Goal: Information Seeking & Learning: Compare options

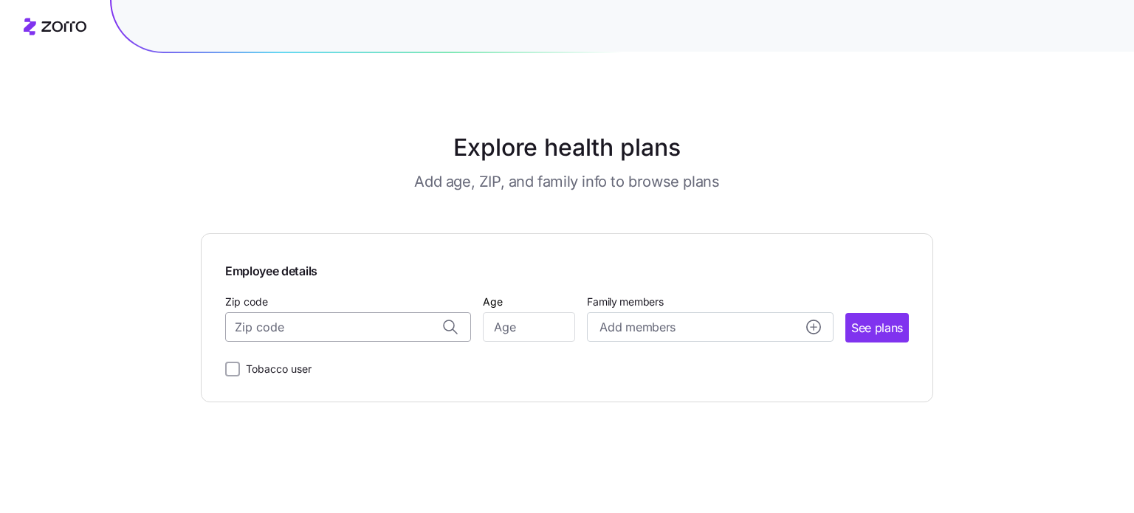
click at [334, 331] on input "Zip code" at bounding box center [348, 327] width 246 height 30
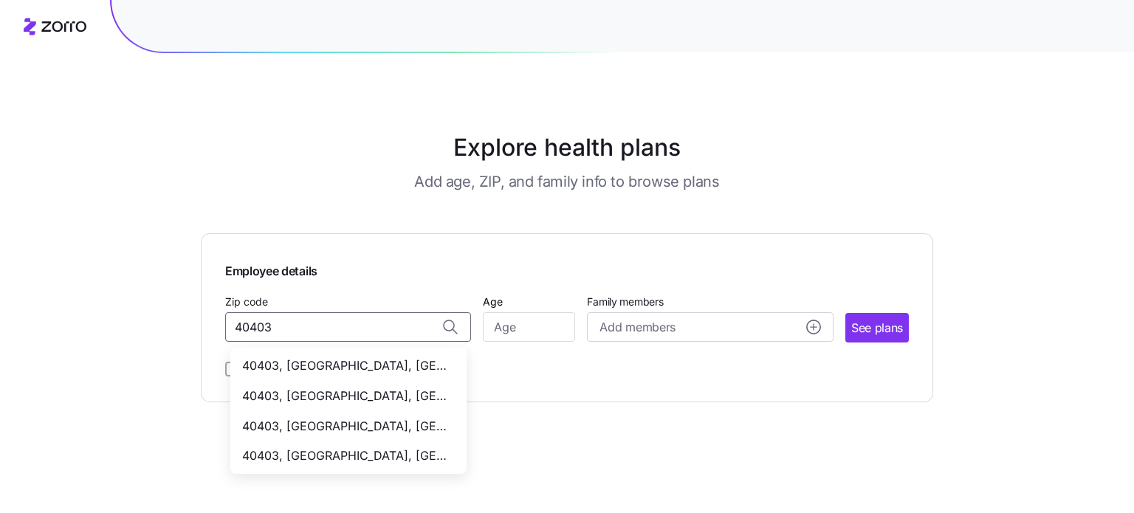
click at [272, 425] on span "40403, [GEOGRAPHIC_DATA], [GEOGRAPHIC_DATA]" at bounding box center [345, 426] width 207 height 18
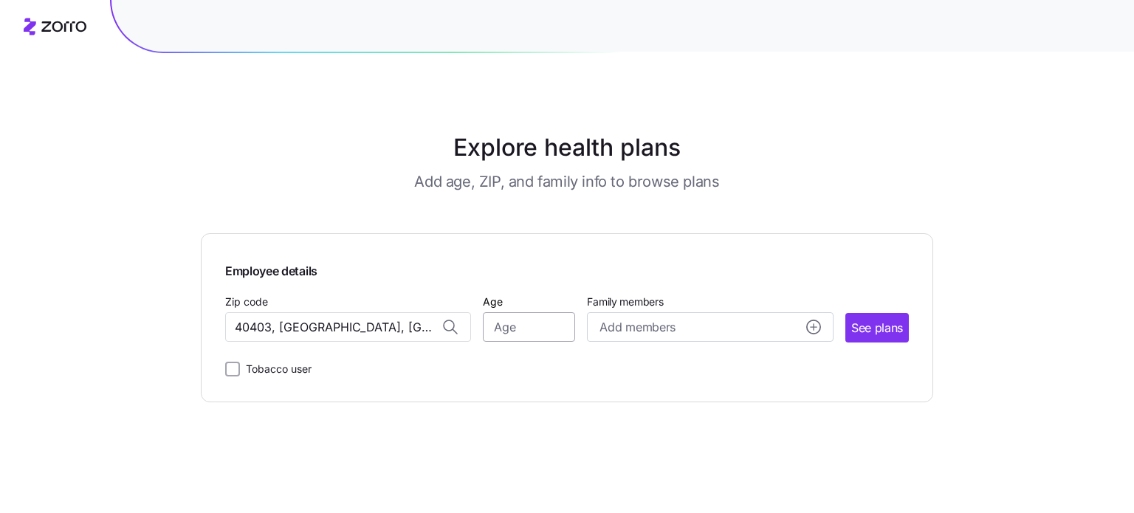
type input "40403, [GEOGRAPHIC_DATA], [GEOGRAPHIC_DATA]"
click at [525, 334] on input "Age" at bounding box center [529, 327] width 92 height 30
type input "61"
click at [859, 336] on span "See plans" at bounding box center [877, 328] width 52 height 18
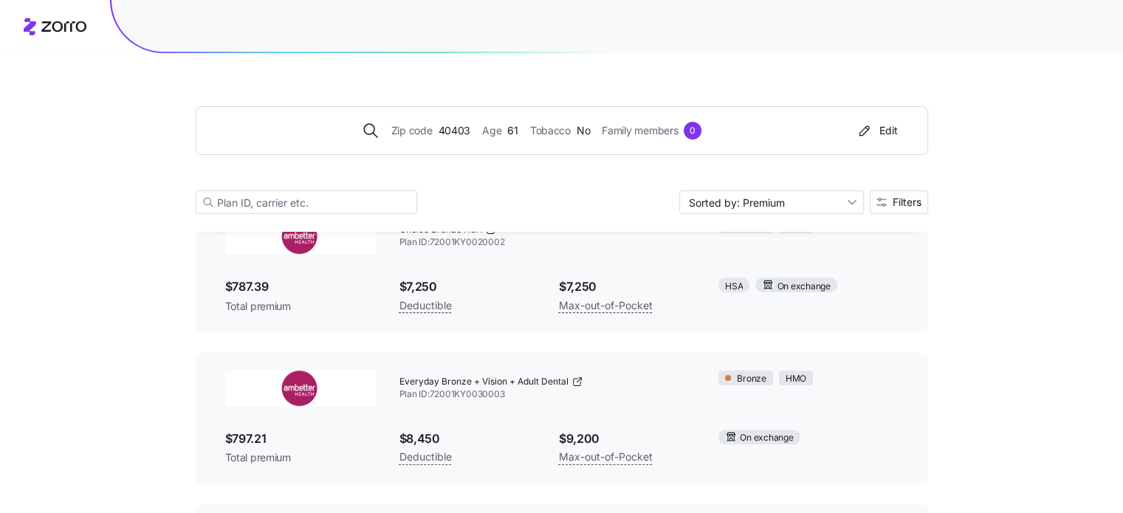
scroll to position [295, 0]
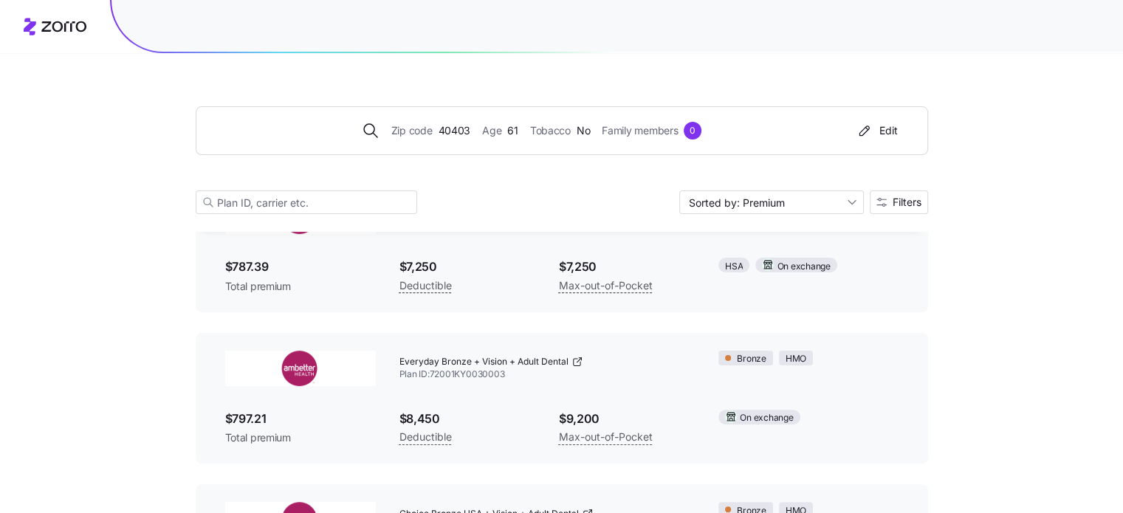
click at [304, 373] on img at bounding box center [300, 368] width 151 height 35
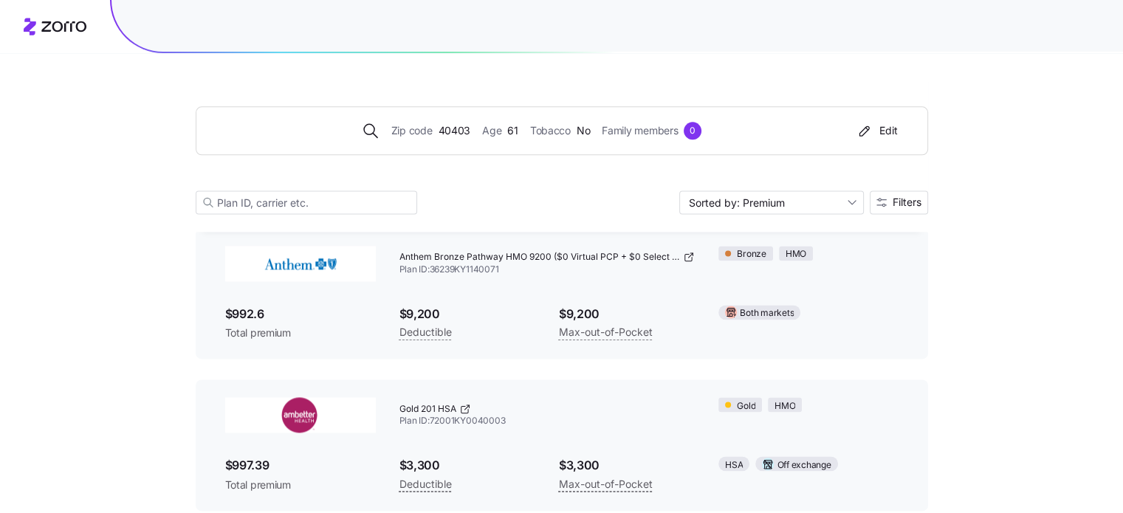
scroll to position [1994, 0]
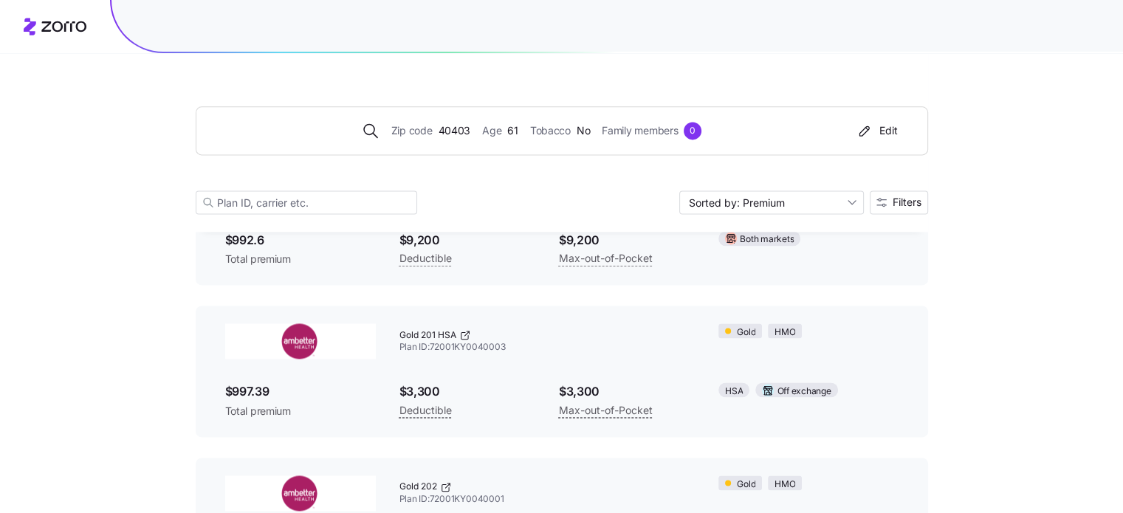
click at [292, 340] on img at bounding box center [300, 340] width 151 height 35
click at [696, 401] on div "$3,300 Max-out-of-Pocket" at bounding box center [626, 401] width 159 height 61
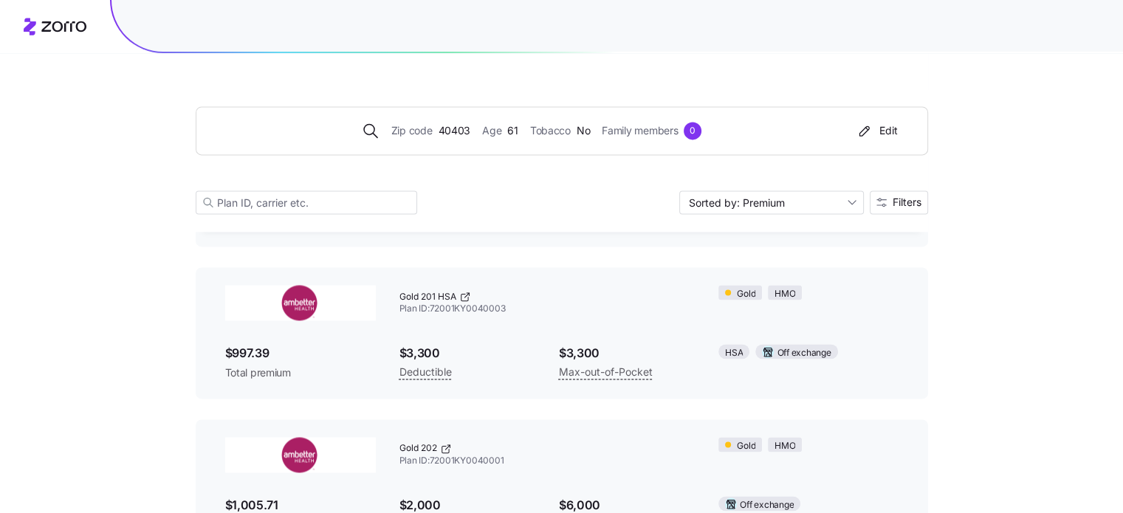
scroll to position [2067, 0]
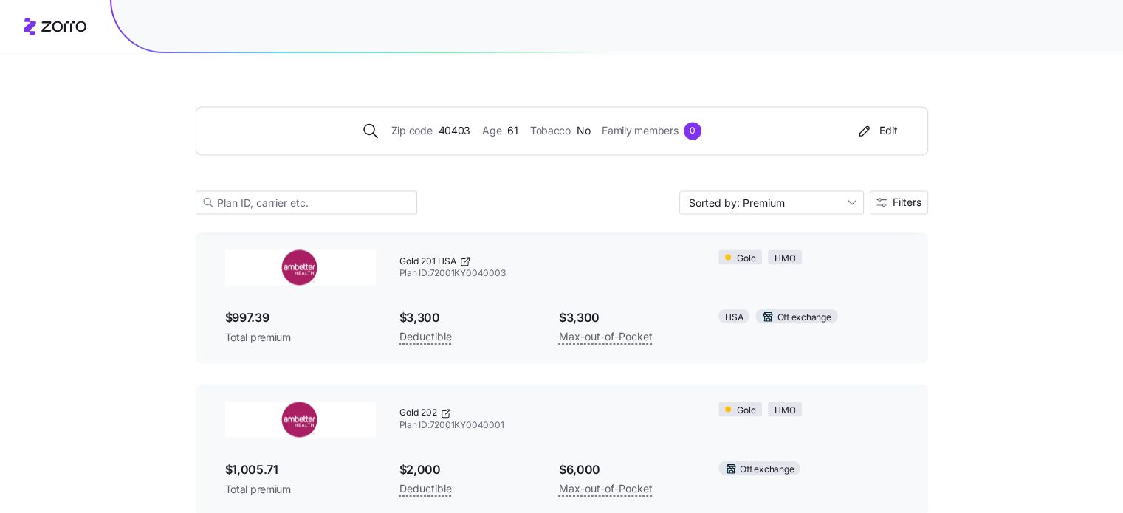
click at [296, 262] on img at bounding box center [300, 267] width 151 height 35
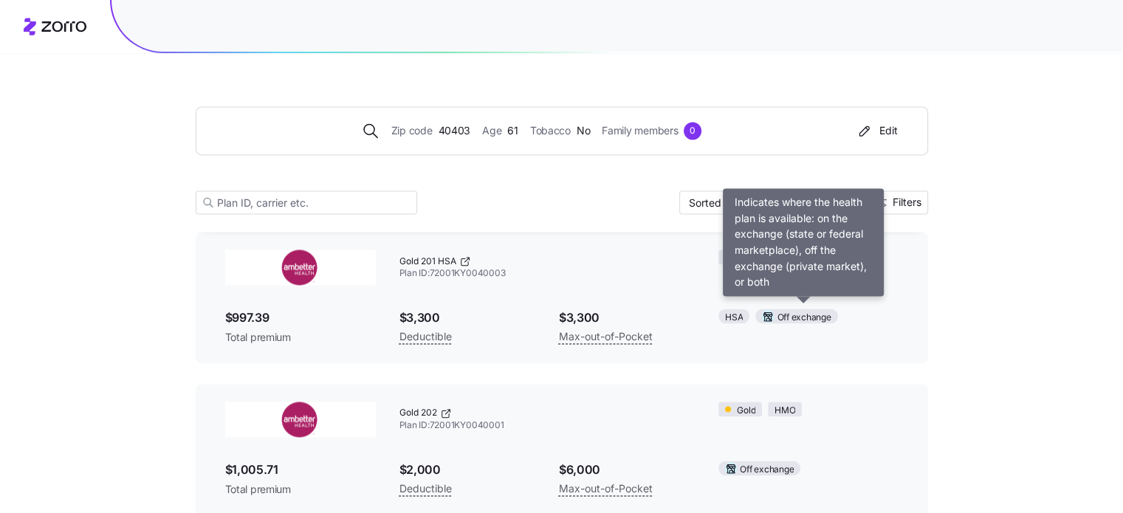
click at [791, 312] on span "Off exchange" at bounding box center [804, 318] width 54 height 14
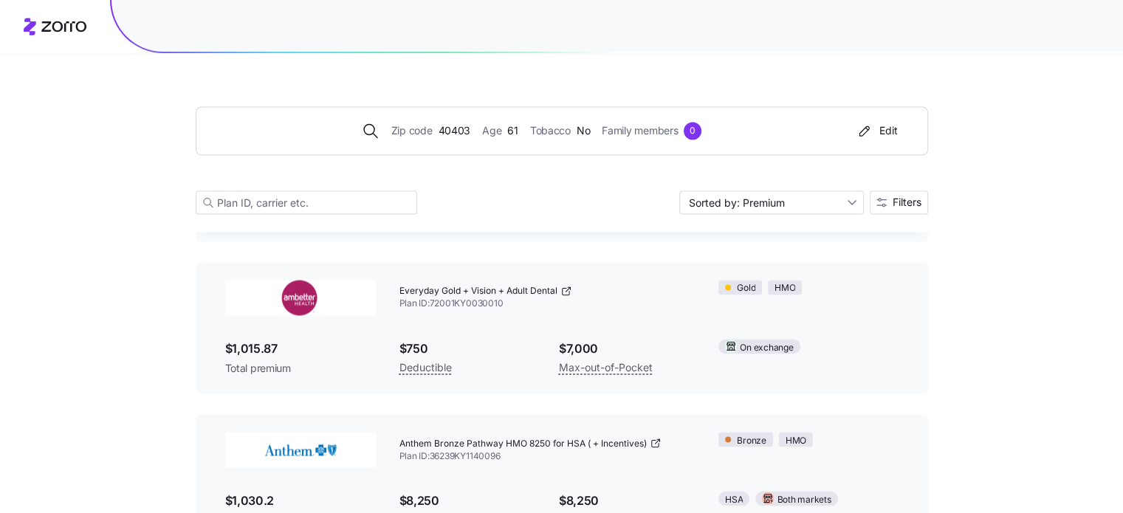
scroll to position [2584, 0]
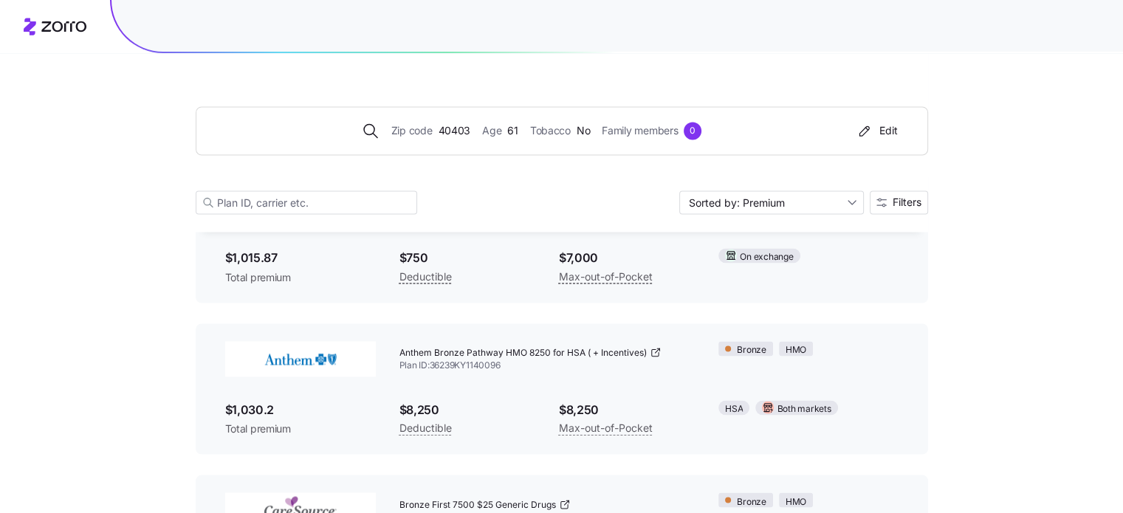
click at [283, 346] on img at bounding box center [300, 358] width 151 height 35
click at [284, 348] on img at bounding box center [300, 358] width 151 height 35
click at [464, 425] on div "Deductible" at bounding box center [467, 427] width 136 height 18
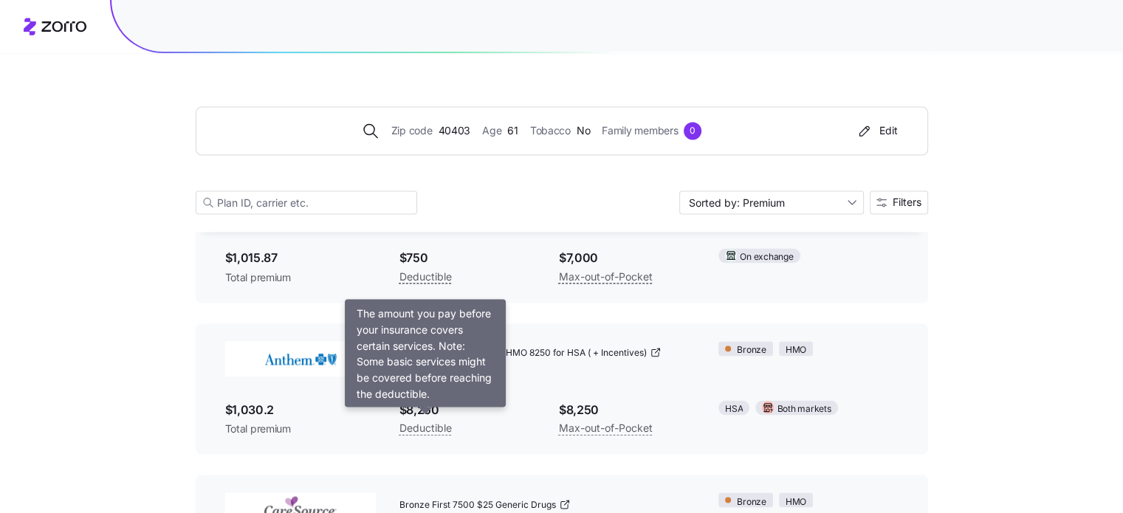
click at [428, 422] on span "Deductible" at bounding box center [425, 428] width 52 height 18
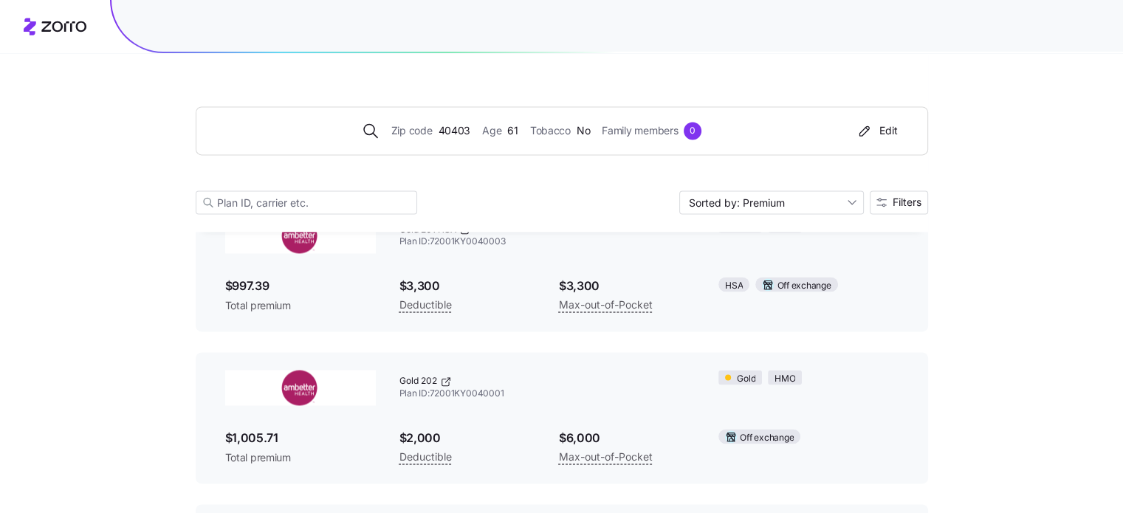
scroll to position [2067, 0]
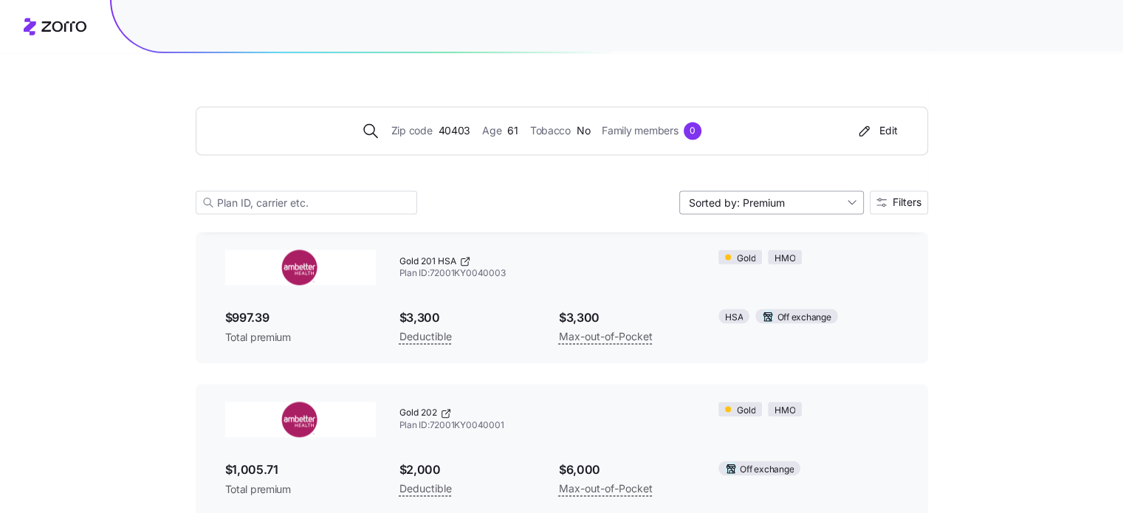
click at [851, 203] on input "Sorted by: Premium" at bounding box center [771, 202] width 185 height 24
click at [851, 203] on div "Sorted by: Premium" at bounding box center [771, 202] width 185 height 24
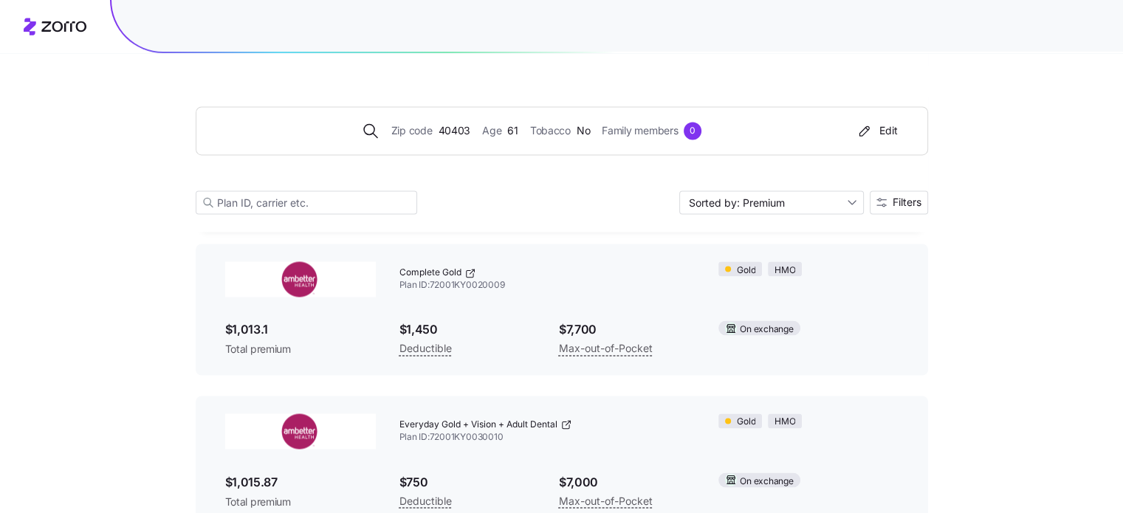
scroll to position [2363, 0]
